Goal: Answer question/provide support: Share knowledge or assist other users

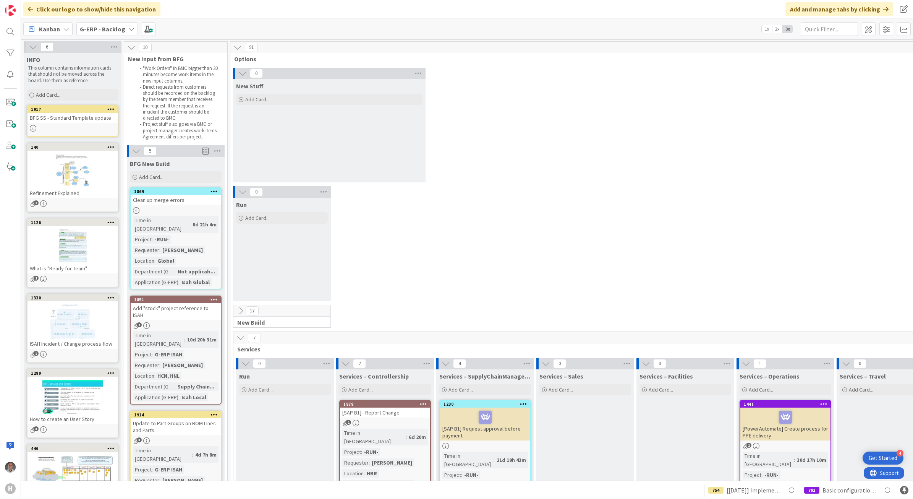
click at [105, 27] on b "G-ERP - Backlog" at bounding box center [102, 29] width 45 height 8
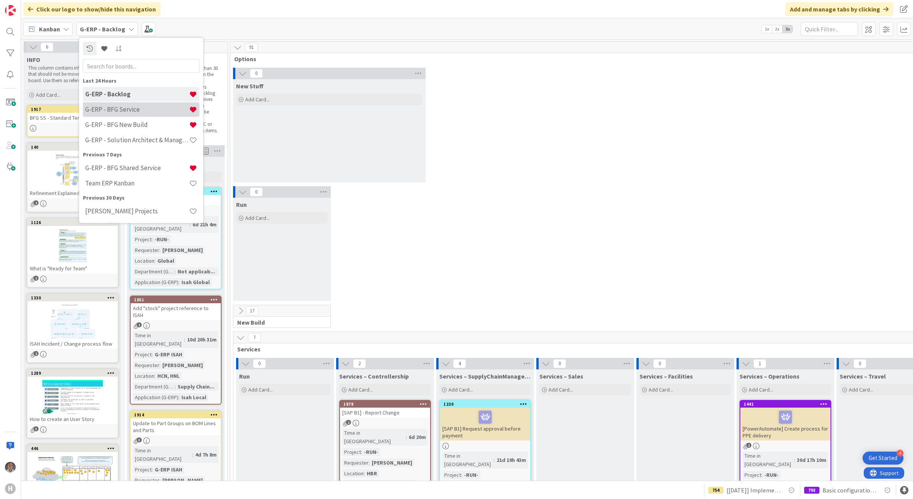
click at [112, 110] on h4 "G-ERP - BFG Service" at bounding box center [137, 109] width 104 height 8
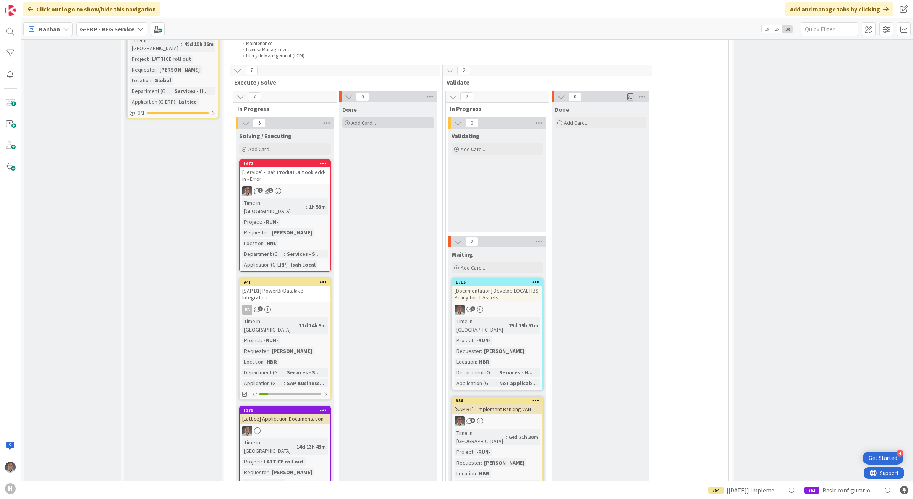
scroll to position [1146, 0]
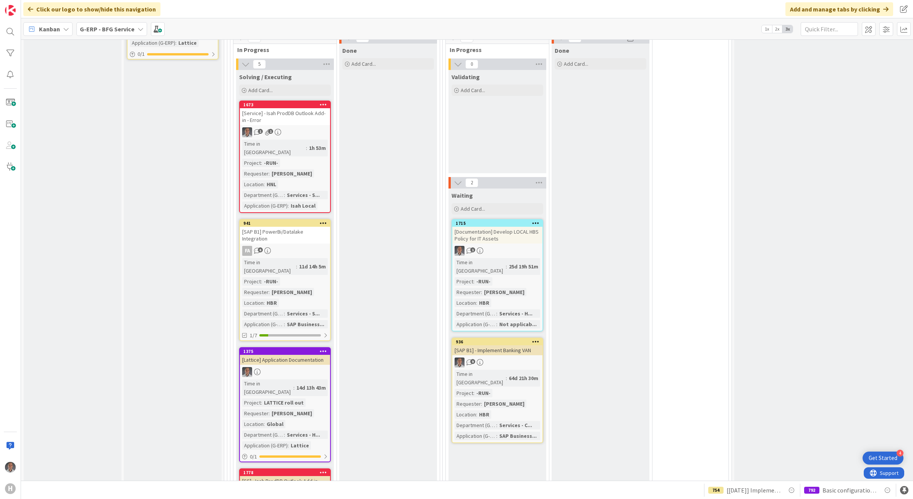
click at [312, 100] on link "1673 [Service] - Isah ProdDB Outlook Add-in - Error 1 1 Time in [GEOGRAPHIC_DAT…" at bounding box center [285, 156] width 92 height 112
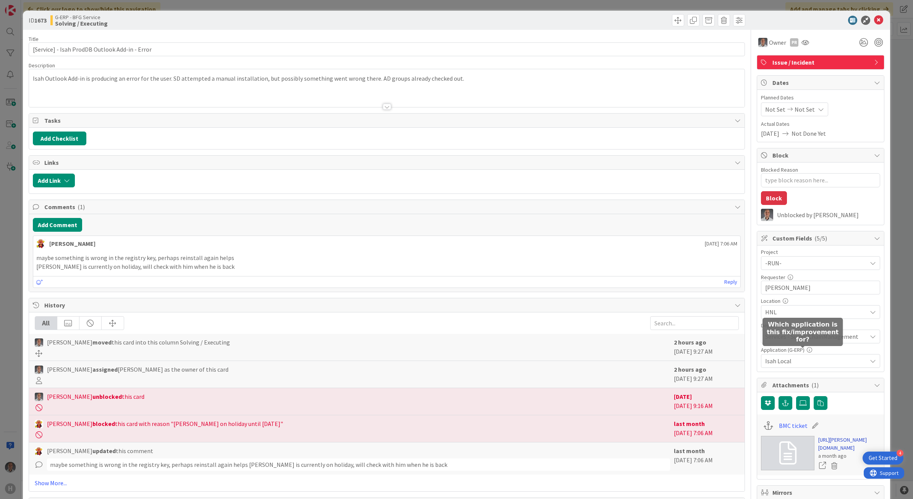
type textarea "x"
click at [828, 451] on link "[URL][PERSON_NAME][DOMAIN_NAME]" at bounding box center [849, 444] width 62 height 16
click at [75, 226] on button "Add Comment" at bounding box center [57, 225] width 49 height 14
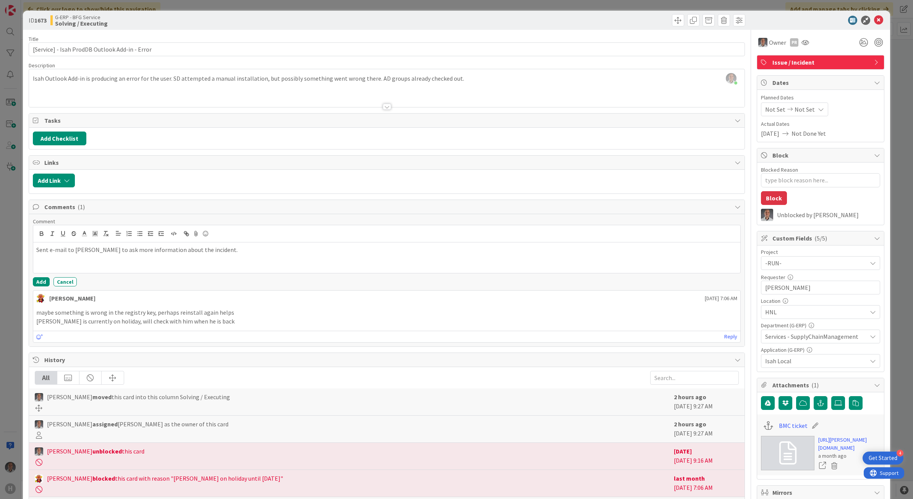
click at [479, 74] on div "[PERSON_NAME] joined 4 m ago Isah Outlook Add-in is producing an error for the …" at bounding box center [387, 88] width 716 height 38
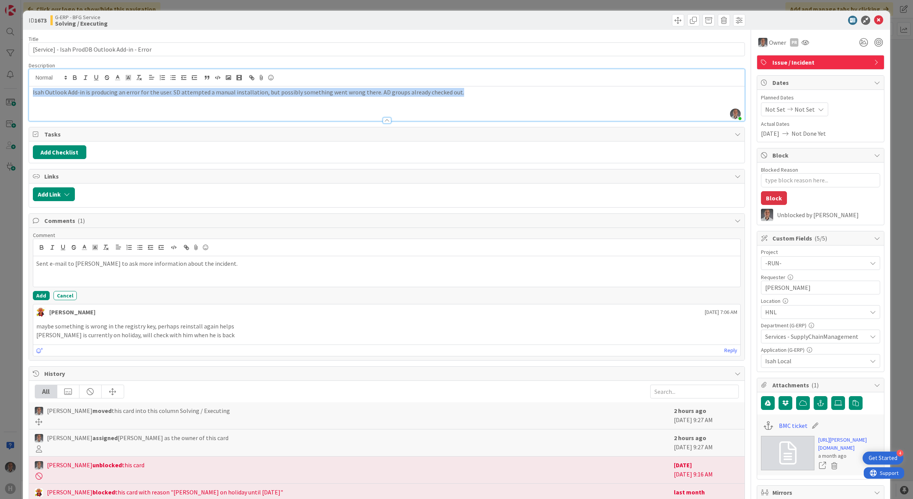
copy p "Isah Outlook Add-in is producing an error for the user. SD attempted a manual i…"
click at [540, 100] on div "Isah Outlook Add-in is producing an error for the user. SD attempted a manual i…" at bounding box center [387, 103] width 716 height 34
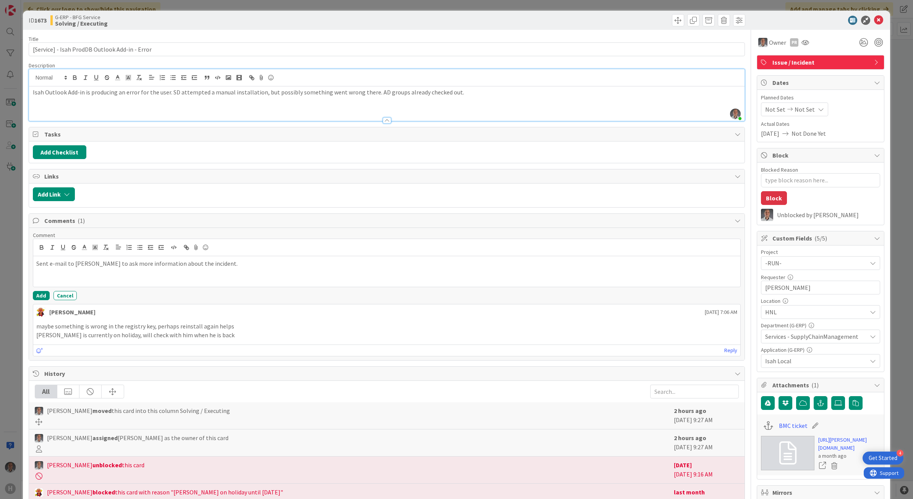
click at [125, 105] on div "Isah Outlook Add-in is producing an error for the user. SD attempted a manual i…" at bounding box center [387, 103] width 716 height 34
click at [486, 96] on p "Isah Outlook Add-in is producing an error for the user. SD attempted a manual i…" at bounding box center [387, 92] width 708 height 9
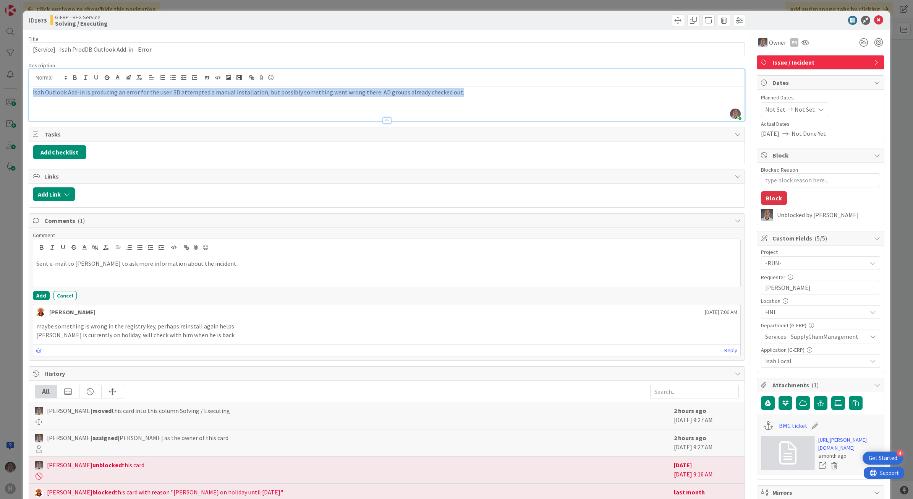
paste div
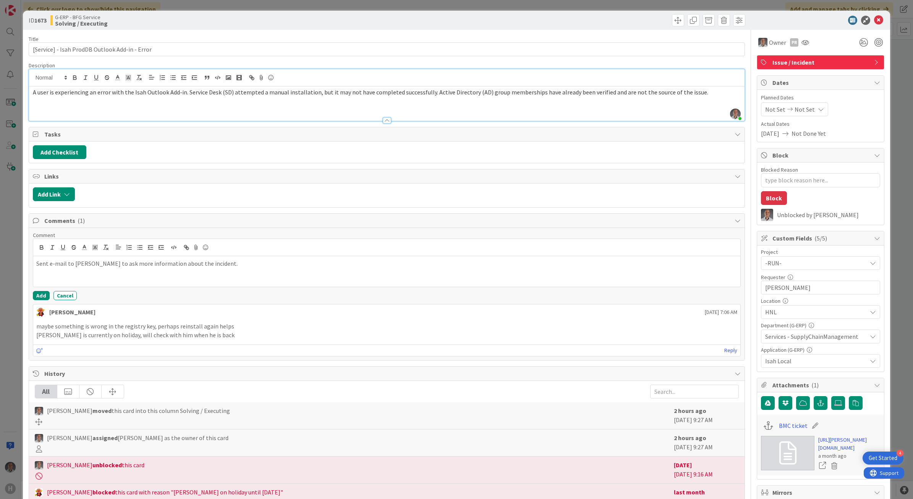
type textarea "x"
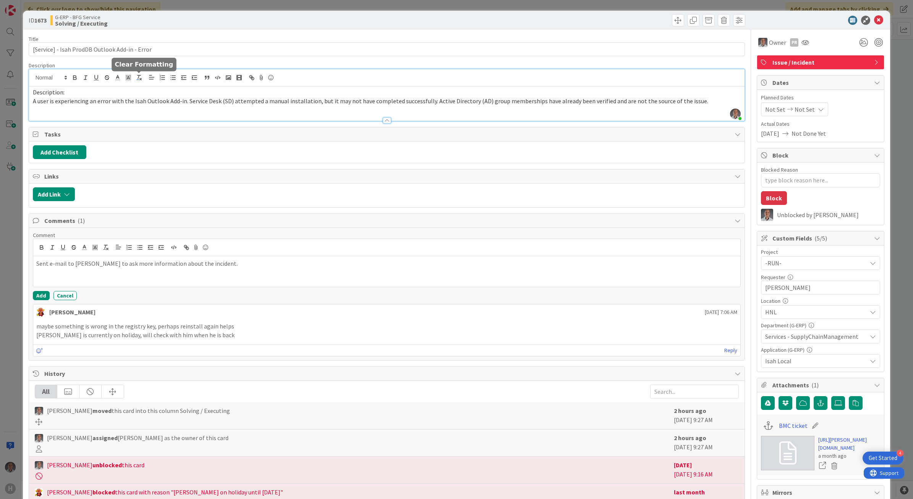
click at [137, 78] on icon "button" at bounding box center [139, 77] width 7 height 7
click at [132, 97] on p "A user is experiencing an error with the Isah Outlook Add-in. Service Desk (SD)…" at bounding box center [387, 101] width 708 height 9
click at [96, 92] on p "Description:" at bounding box center [387, 92] width 708 height 9
click at [137, 81] on icon "button" at bounding box center [139, 77] width 7 height 7
click at [96, 99] on p "A user is experiencing an error with the Isah Outlook Add-in. Service Desk (SD)…" at bounding box center [387, 101] width 708 height 9
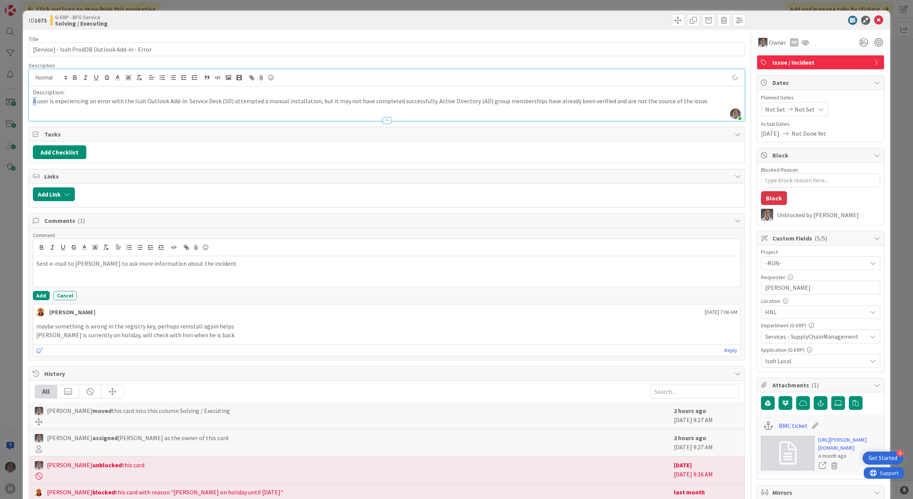
drag, startPoint x: 36, startPoint y: 102, endPoint x: 32, endPoint y: 105, distance: 5.7
click at [29, 101] on div "Description: A user is experiencing an error with the Isah Outlook Add-in. Serv…" at bounding box center [387, 103] width 716 height 34
click at [185, 102] on p "Uuser is experiencing an error with the [DEMOGRAPHIC_DATA] Outlook Add-in. Serv…" at bounding box center [387, 105] width 708 height 17
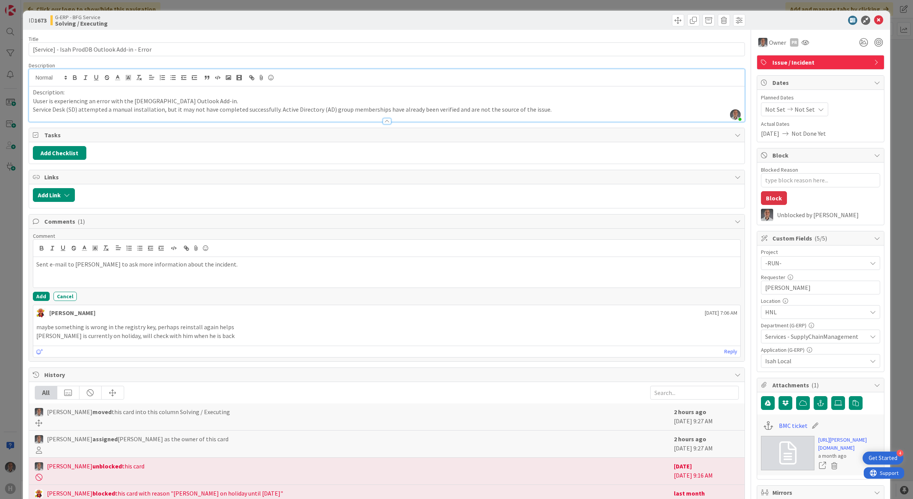
click at [272, 110] on p "Service Desk (SD) attempted a manual installation, but it may not have complete…" at bounding box center [387, 109] width 708 height 9
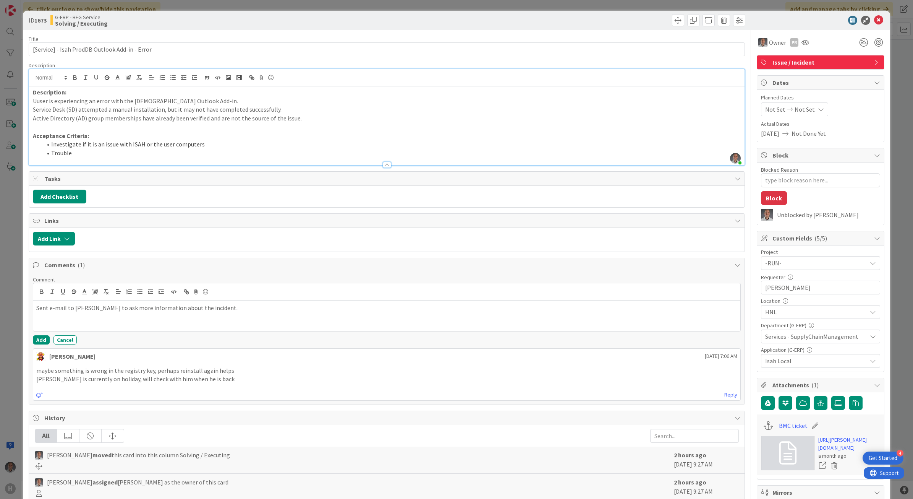
click at [122, 155] on li "Trouble" at bounding box center [391, 153] width 699 height 9
click at [105, 149] on li "Trouble" at bounding box center [391, 153] width 699 height 9
click at [81, 153] on li "Trouble" at bounding box center [391, 153] width 699 height 9
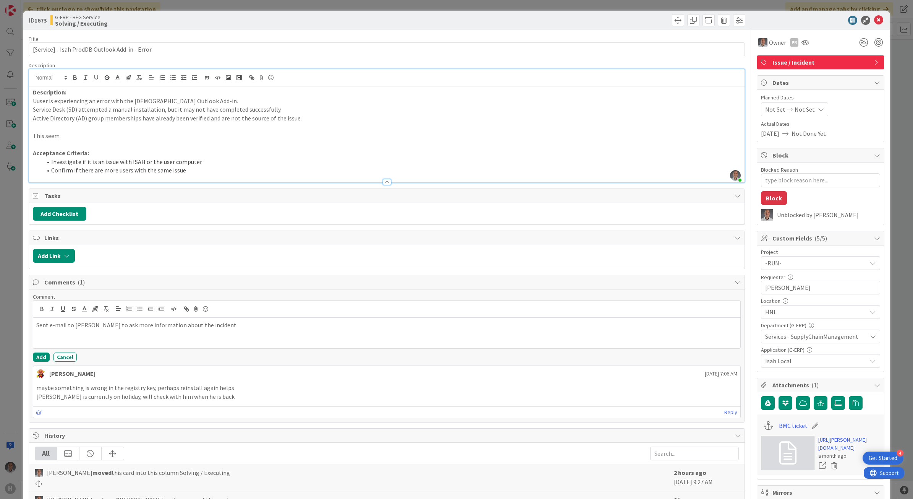
click at [85, 130] on p at bounding box center [387, 127] width 708 height 9
click at [83, 134] on p "This seem" at bounding box center [387, 135] width 708 height 9
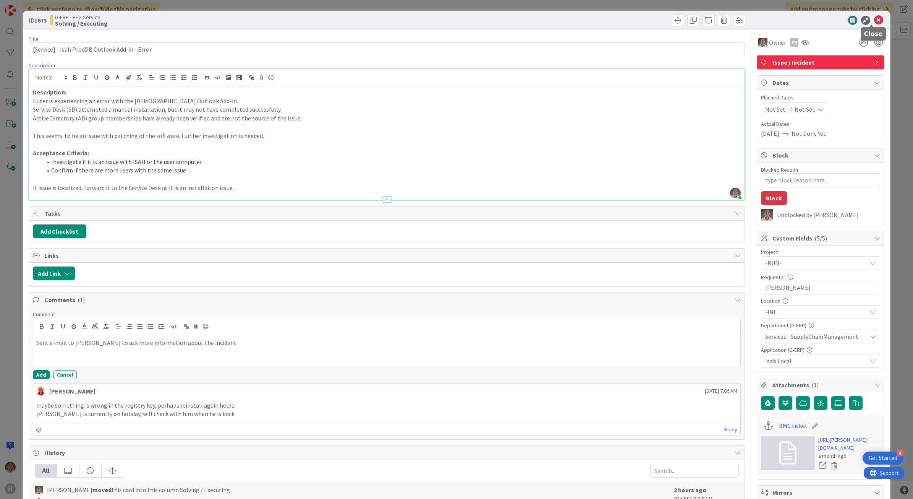
click at [874, 20] on icon at bounding box center [878, 20] width 9 height 9
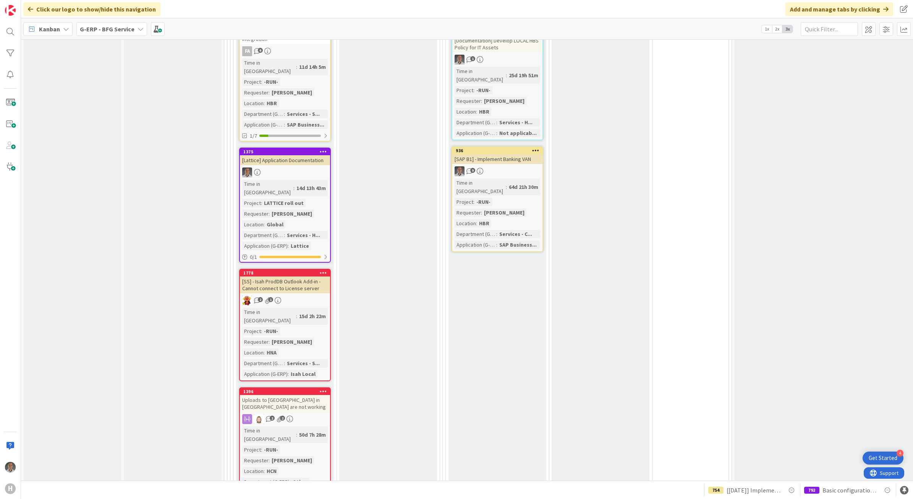
click at [310, 276] on div "[SS] - Isah ProdDB Outlook Add-in - Cannot connect to License server" at bounding box center [285, 284] width 90 height 17
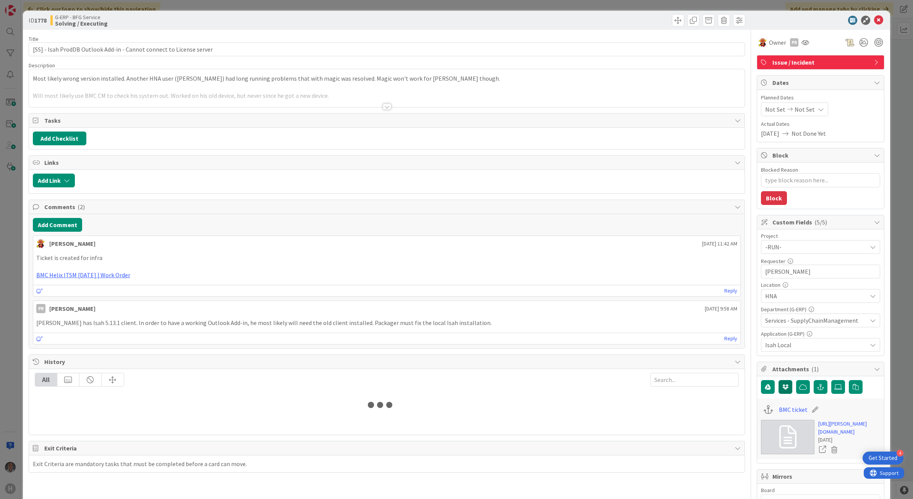
type textarea "x"
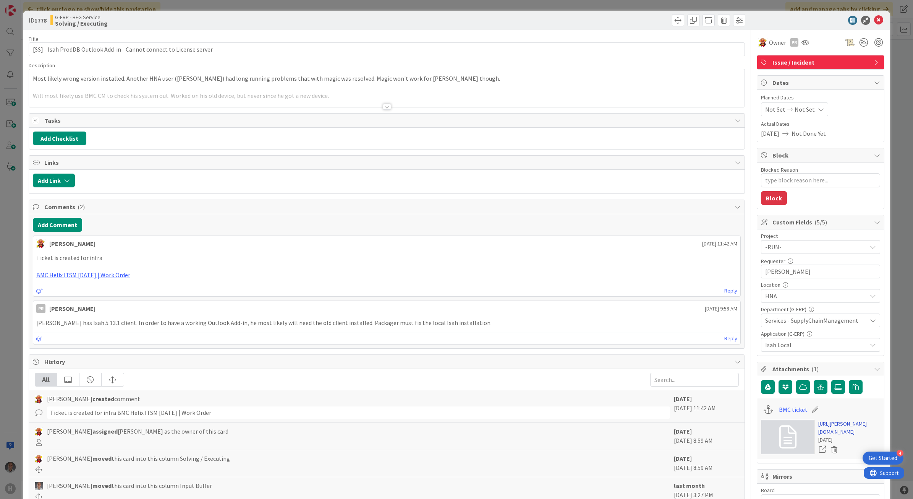
click at [840, 432] on link "[URL][PERSON_NAME][DOMAIN_NAME]" at bounding box center [849, 427] width 62 height 16
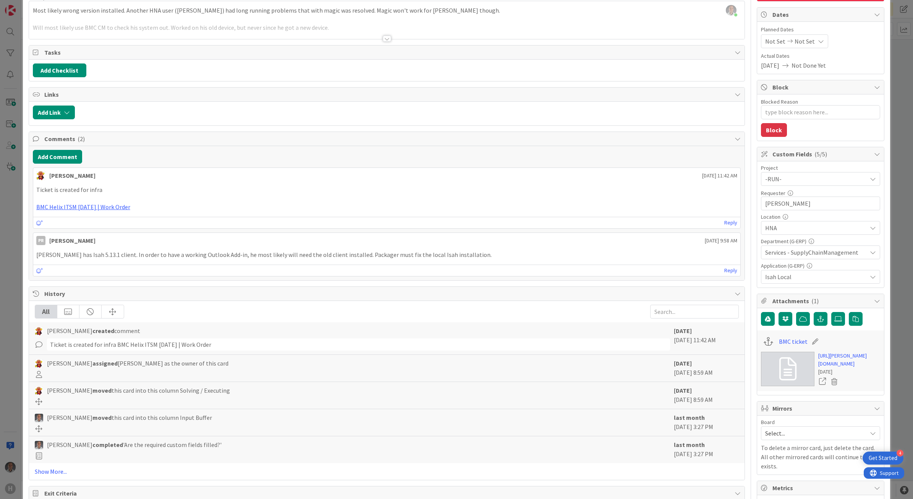
scroll to position [37, 0]
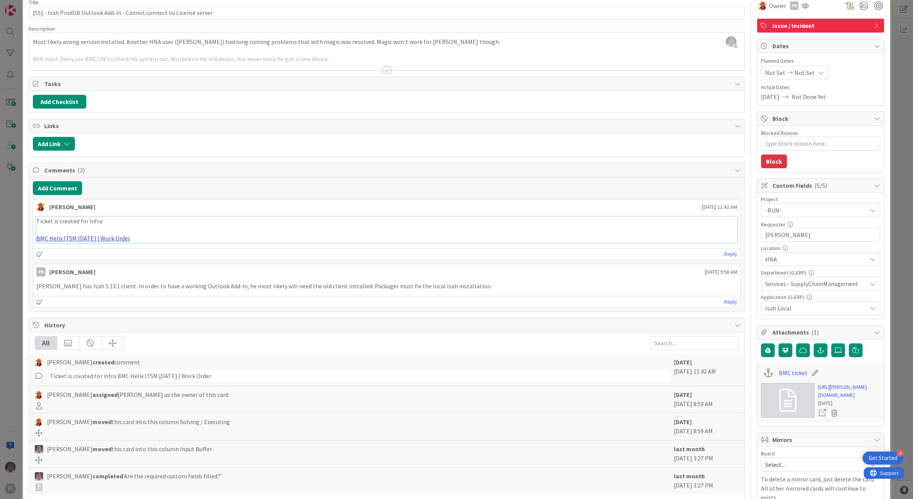
click at [109, 241] on link "BMC Helix ITSM [DATE] | Work Order" at bounding box center [83, 238] width 94 height 8
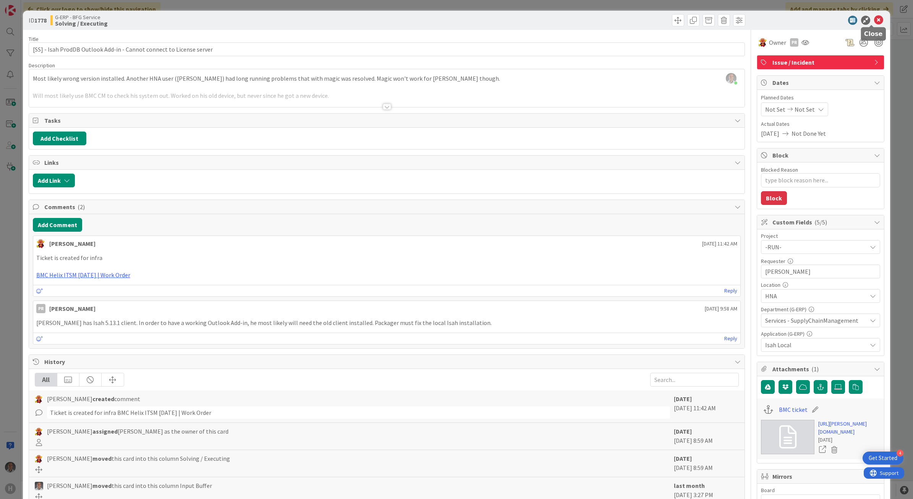
click at [874, 20] on icon at bounding box center [878, 20] width 9 height 9
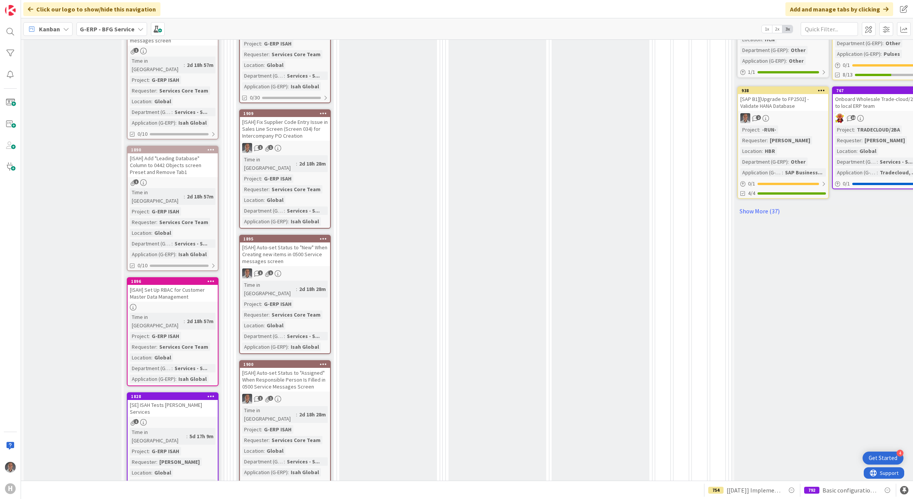
scroll to position [430, 0]
